Goal: Transaction & Acquisition: Register for event/course

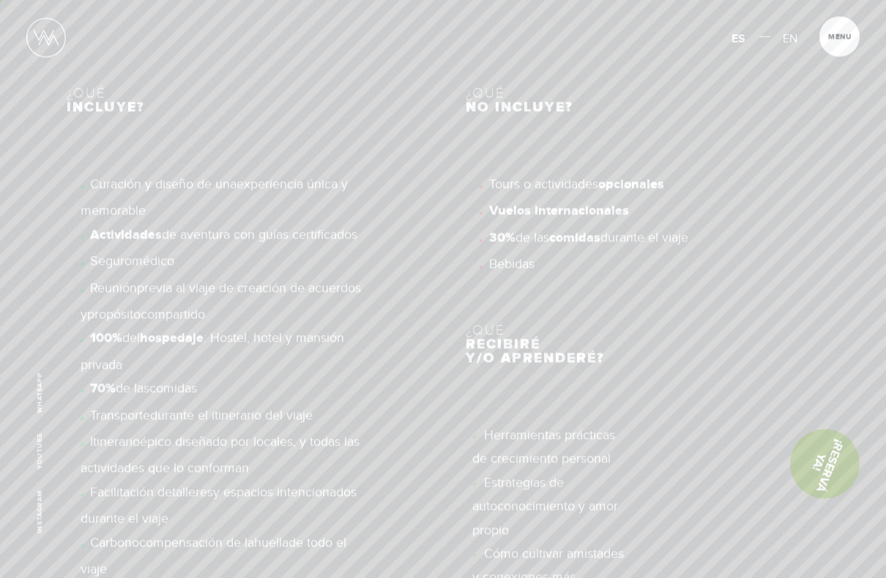
scroll to position [8172, 0]
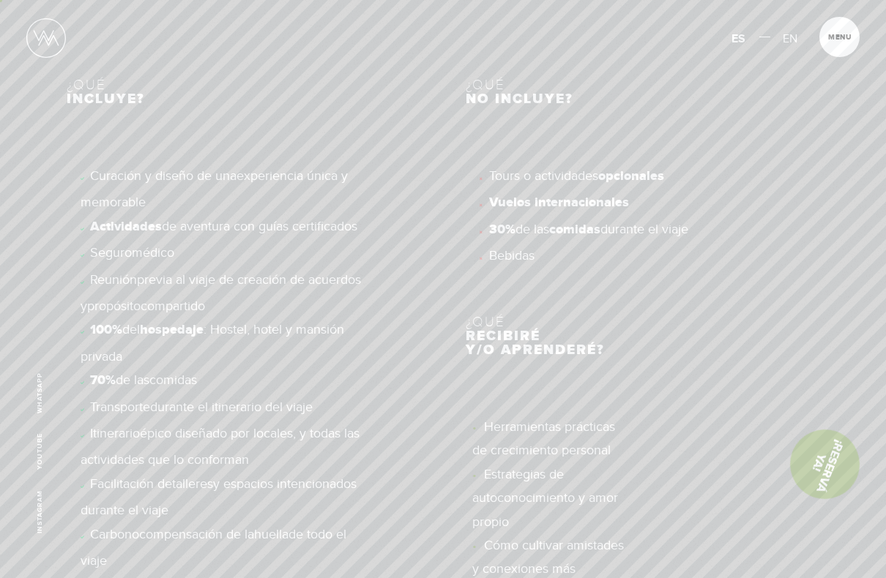
click at [87, 272] on span "Reunión previa al viaje de creación de acuerdos y propósito compartido" at bounding box center [221, 293] width 280 height 42
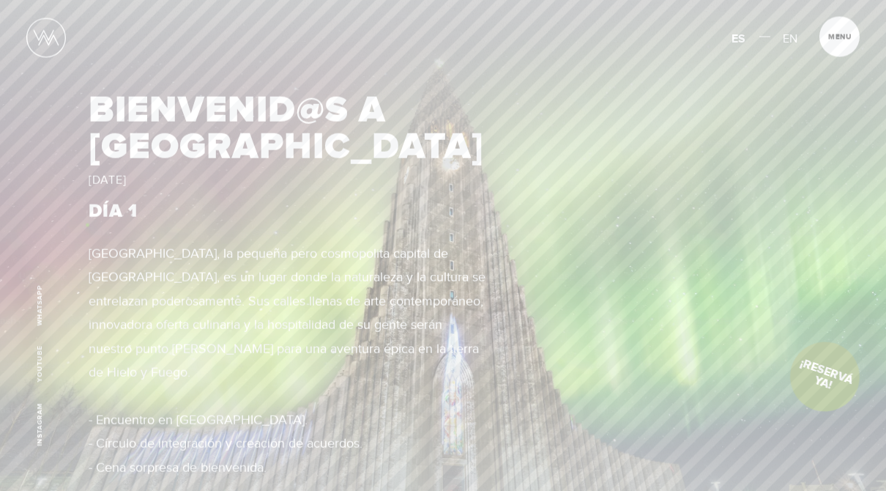
scroll to position [1420, 0]
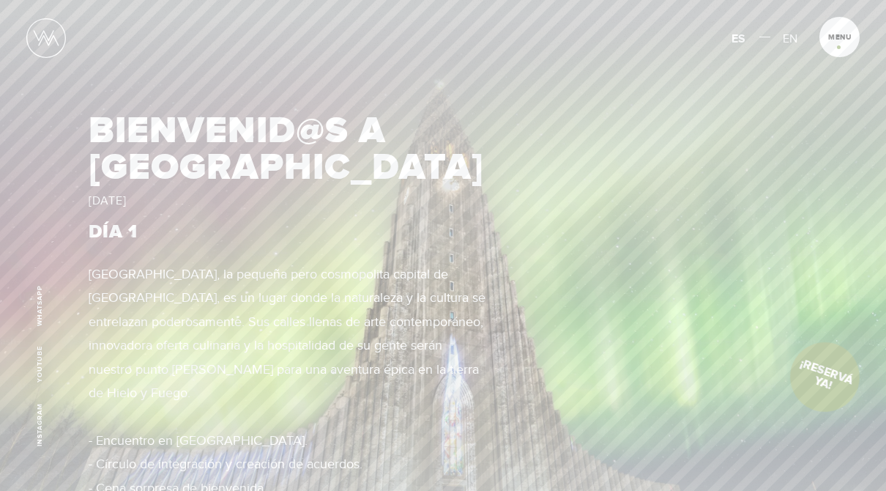
click at [838, 47] on span "Cerrar" at bounding box center [846, 41] width 49 height 15
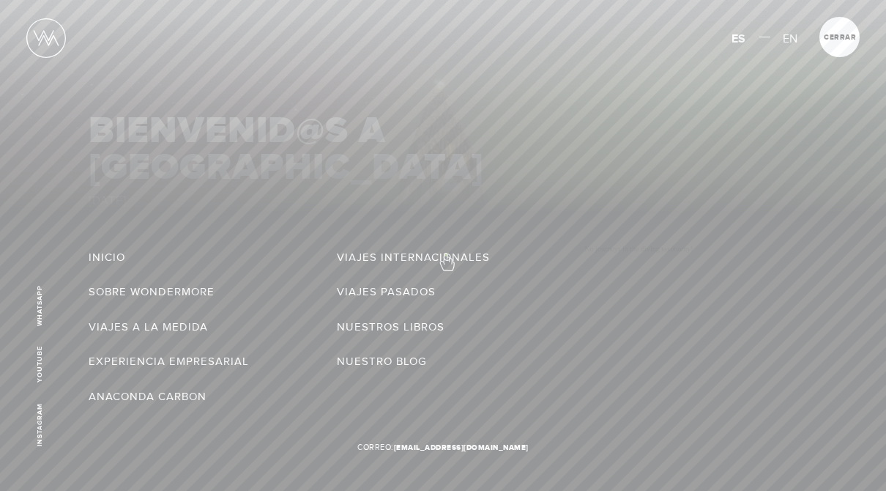
click at [446, 254] on link "Viajes Internacionales" at bounding box center [413, 256] width 153 height 23
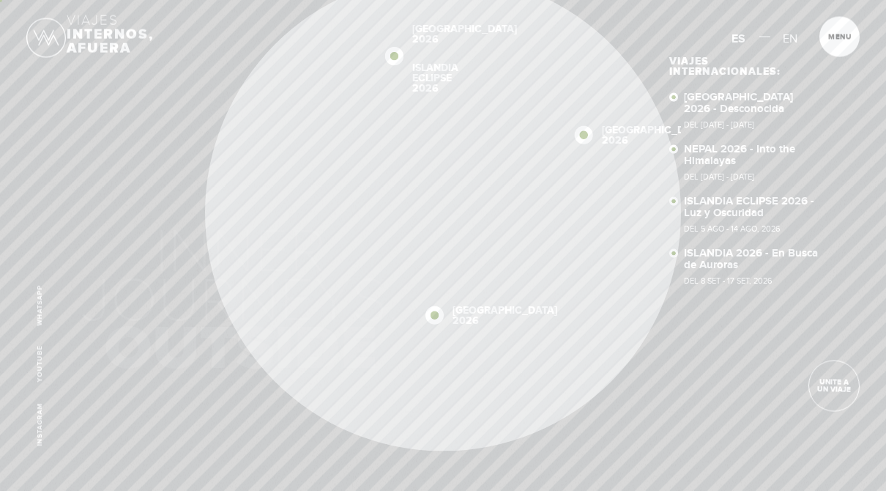
scroll to position [64, 0]
click at [452, 387] on span at bounding box center [443, 389] width 26 height 26
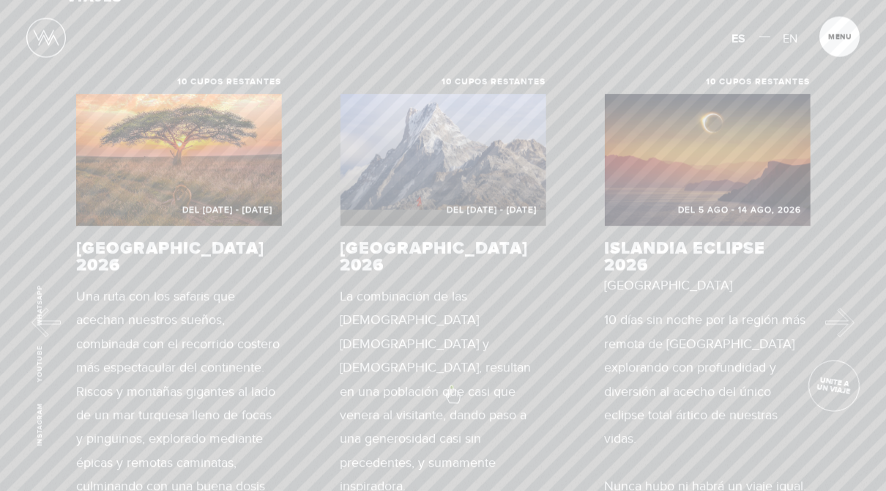
scroll to position [596, 0]
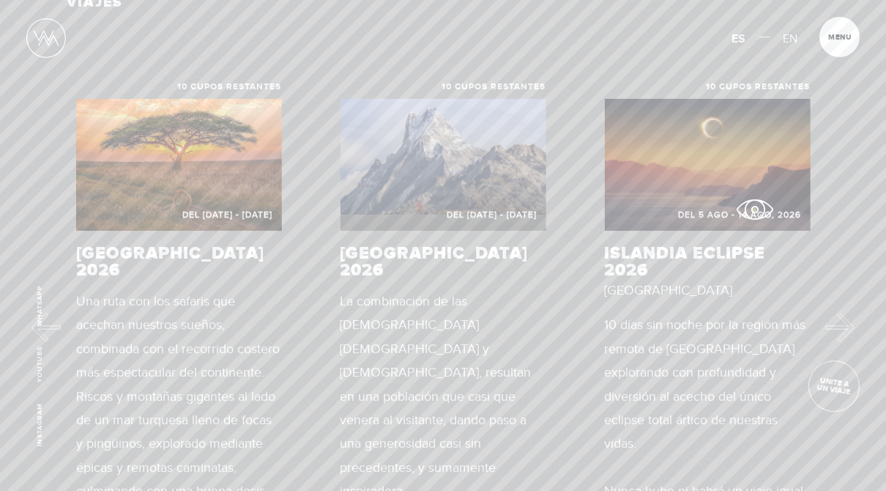
click at [754, 209] on p "Del 5 Ago - 14 Ago, 2026" at bounding box center [707, 215] width 206 height 16
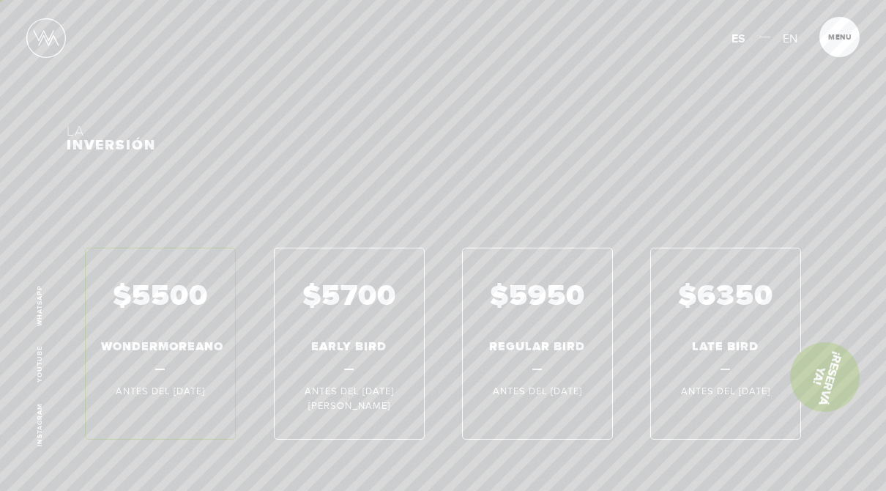
scroll to position [7818, 0]
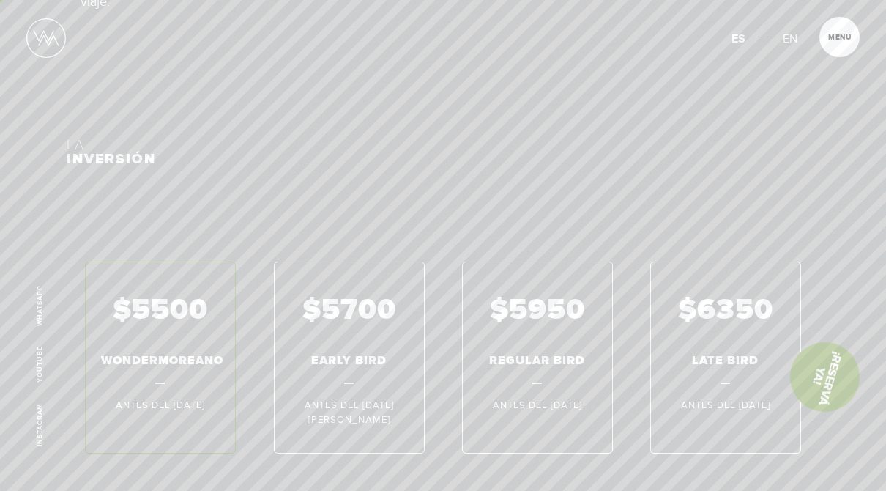
click at [317, 332] on div "$5500 WONDERMOREANO Antes del [DATE] $5700 EARLY BIRD Antes del [DATE][PERSON_N…" at bounding box center [443, 357] width 753 height 192
click at [316, 355] on div "$5500 WONDERMOREANO Antes del 01 Jul 2026 $5700 EARLY BIRD Antes del 31 Jan 202…" at bounding box center [443, 357] width 753 height 192
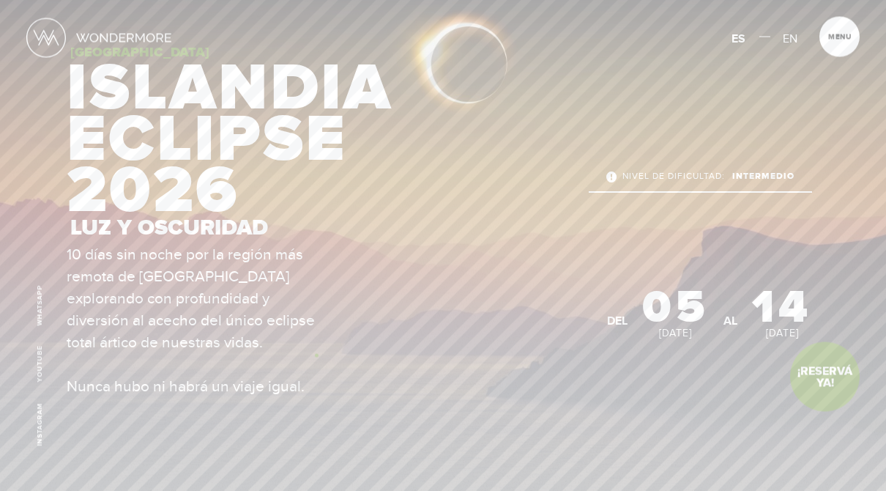
scroll to position [0, 0]
